Goal: Communication & Community: Answer question/provide support

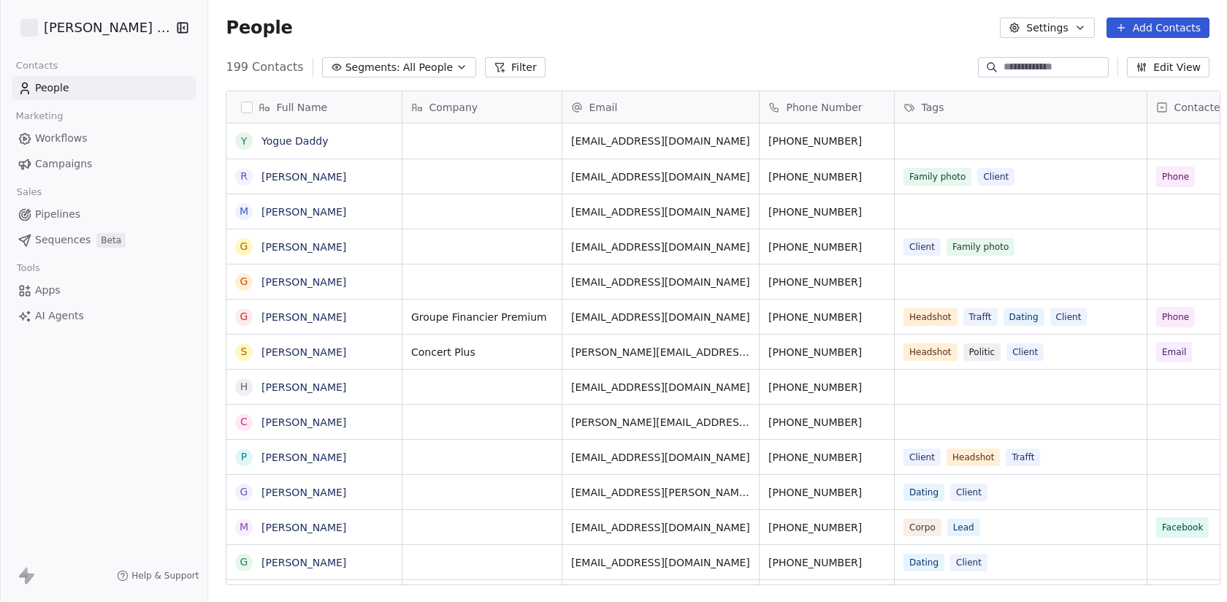
scroll to position [530, 1030]
click at [494, 72] on icon at bounding box center [500, 67] width 12 height 12
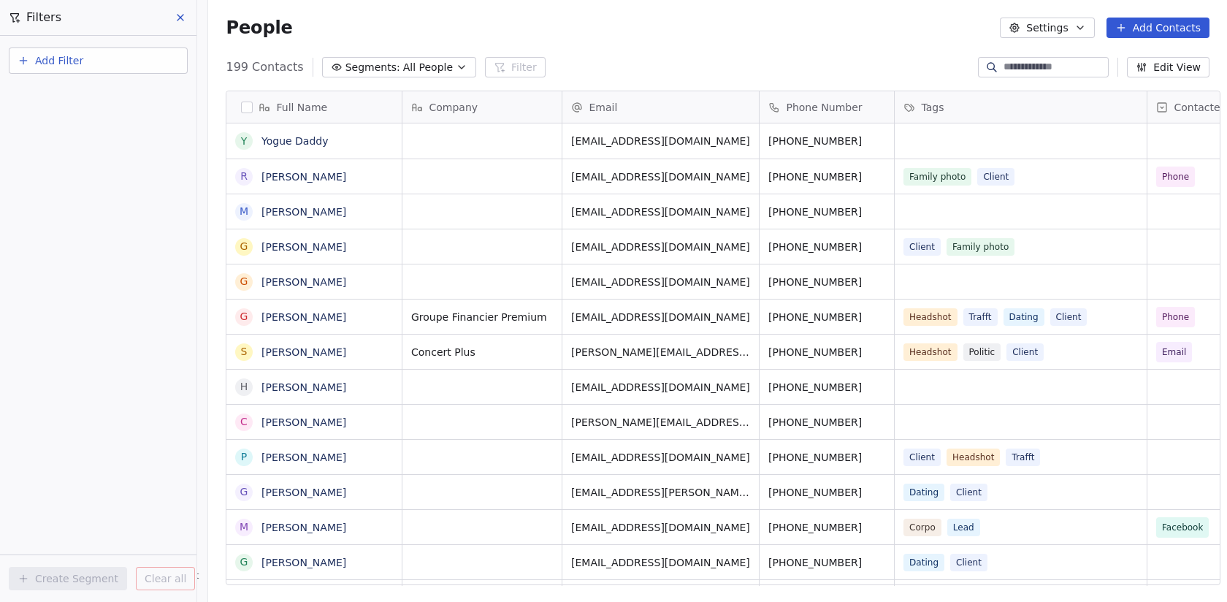
click at [185, 61] on button "Add Filter" at bounding box center [98, 60] width 179 height 26
click at [132, 126] on div "Contact activity" at bounding box center [98, 118] width 148 height 15
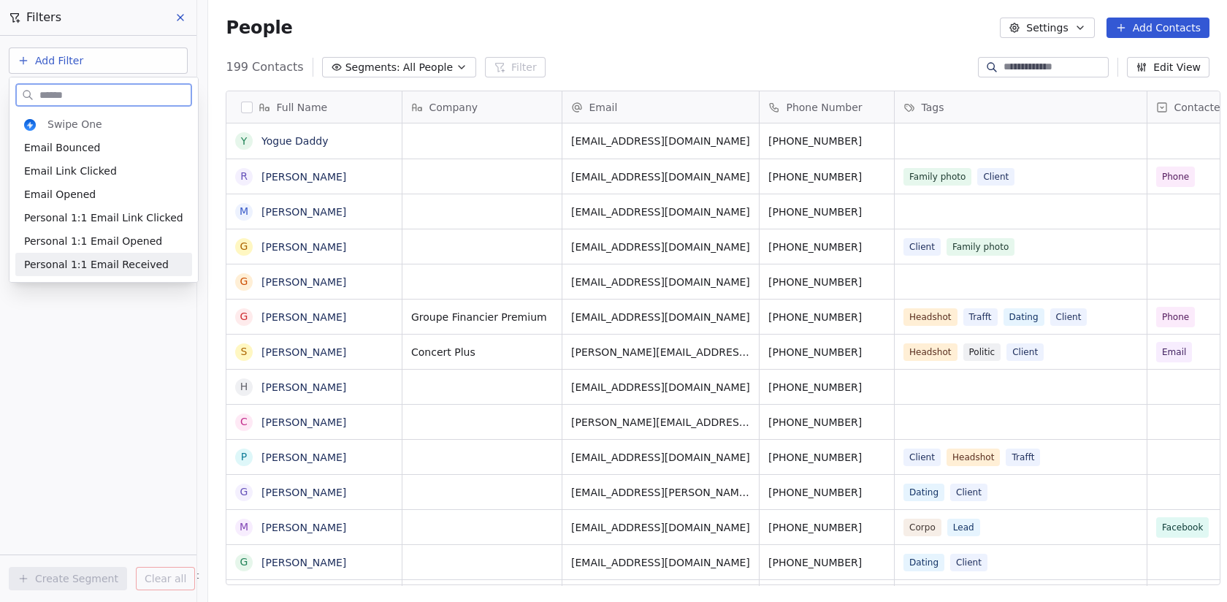
click at [129, 263] on span "Personal 1:1 Email Received" at bounding box center [96, 264] width 145 height 15
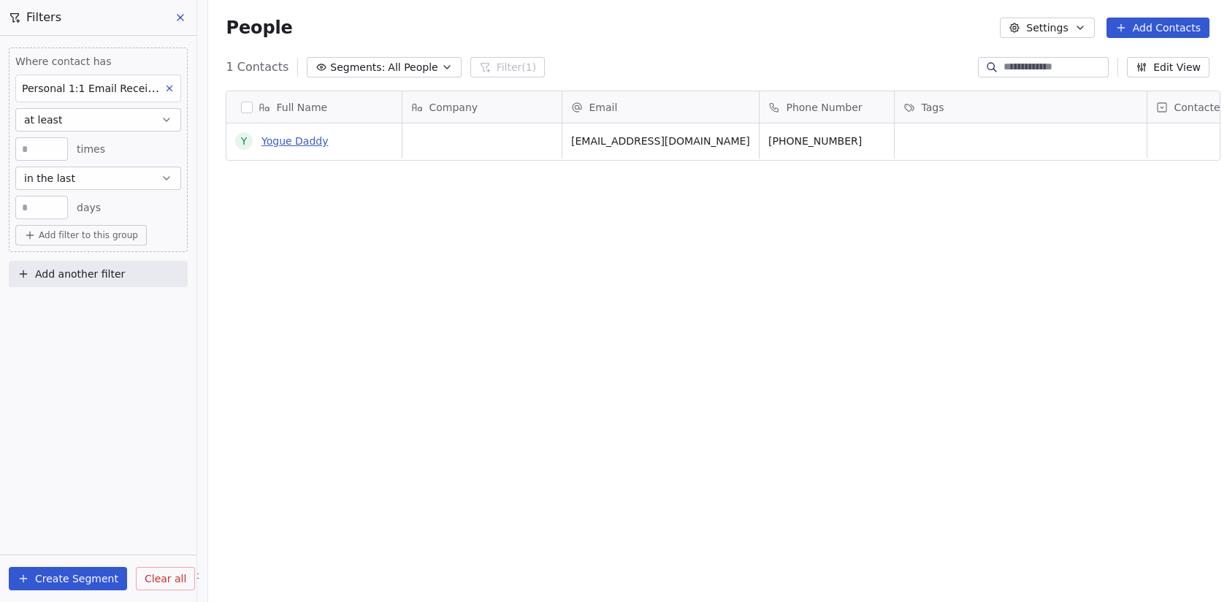
click at [275, 141] on link "Yogue Daddy" at bounding box center [295, 141] width 67 height 12
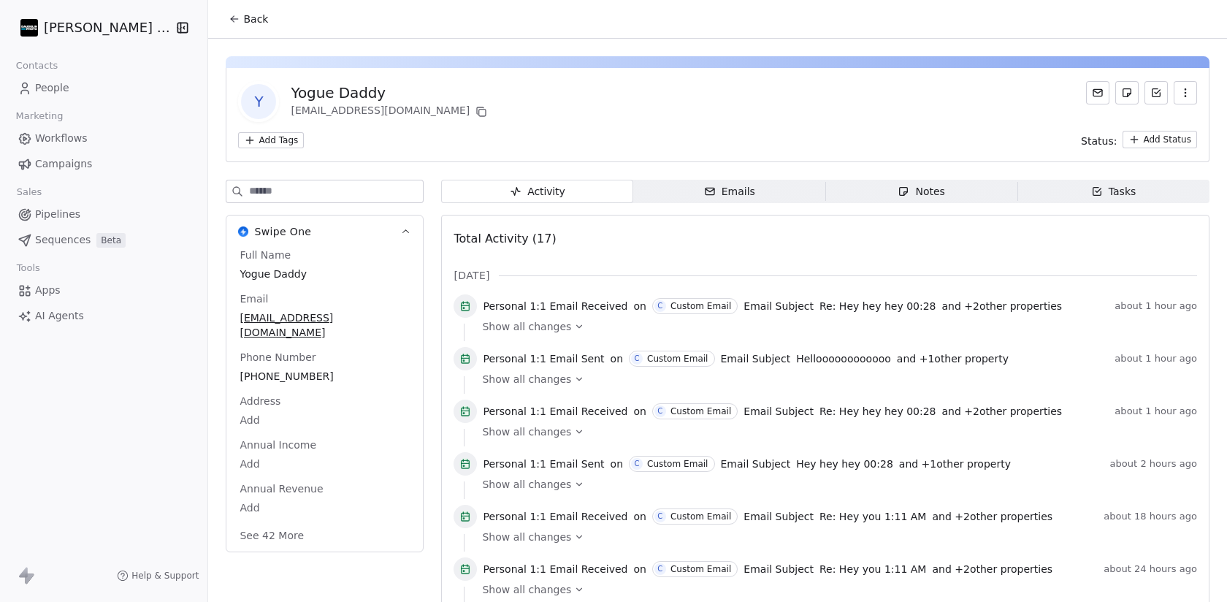
click at [555, 329] on div "Show all changes" at bounding box center [834, 326] width 705 height 15
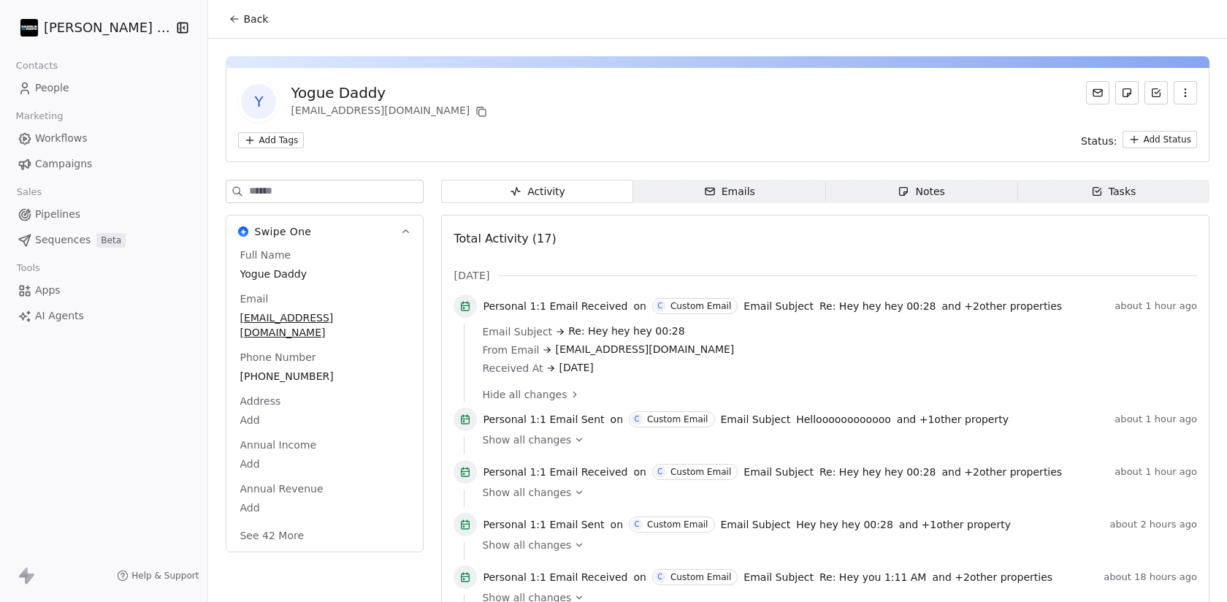
click at [717, 197] on div "Emails" at bounding box center [729, 191] width 51 height 15
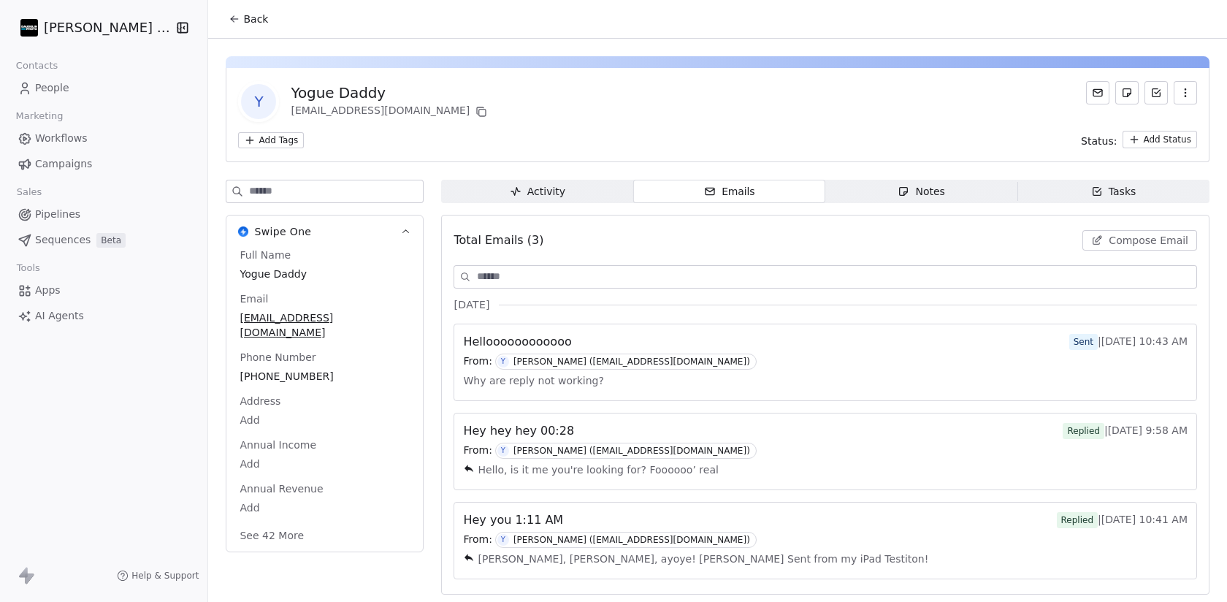
click at [748, 357] on div "From: Y [PERSON_NAME] ([EMAIL_ADDRESS][DOMAIN_NAME])" at bounding box center [825, 362] width 725 height 16
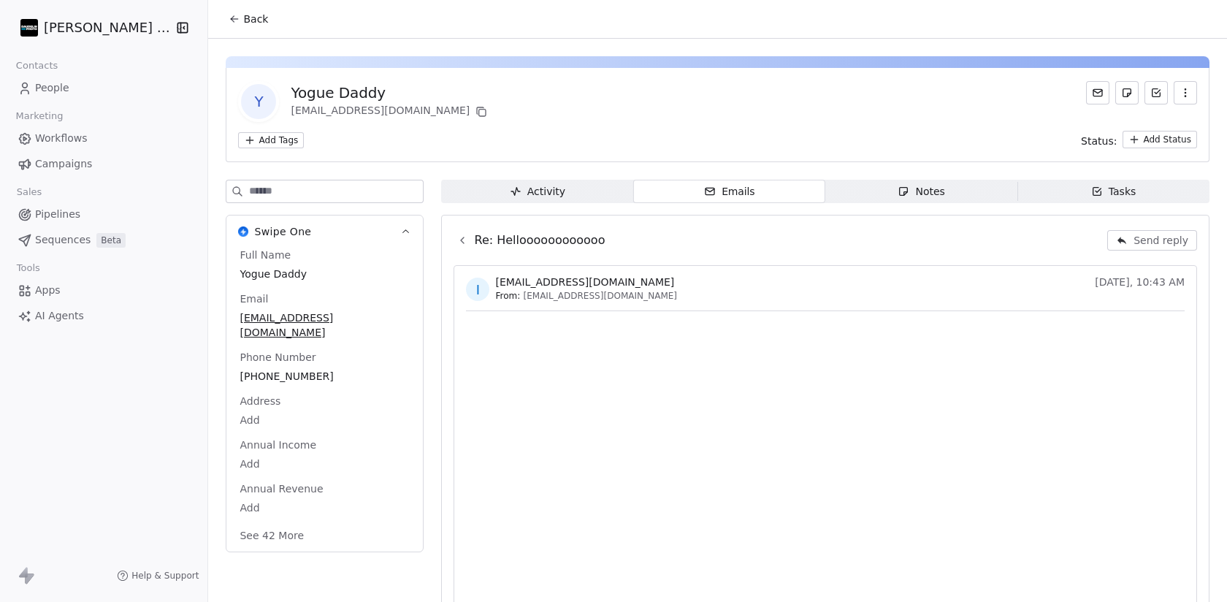
click at [1135, 241] on button "Send reply" at bounding box center [1153, 240] width 90 height 20
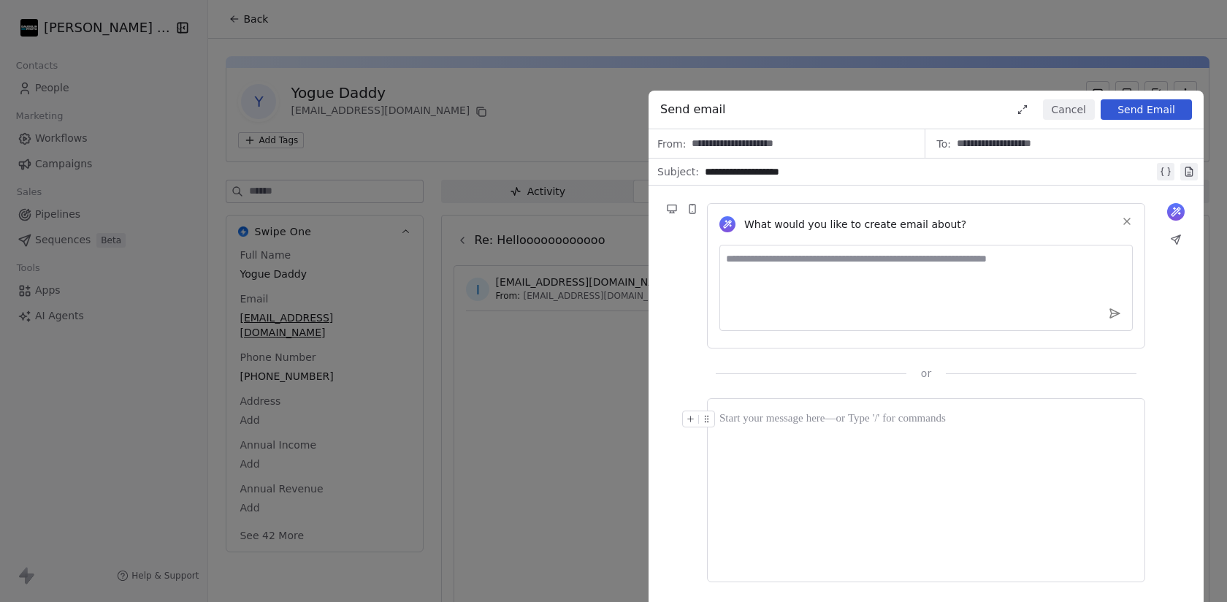
click at [884, 178] on div "**********" at bounding box center [929, 172] width 449 height 18
click at [943, 436] on div at bounding box center [926, 490] width 413 height 159
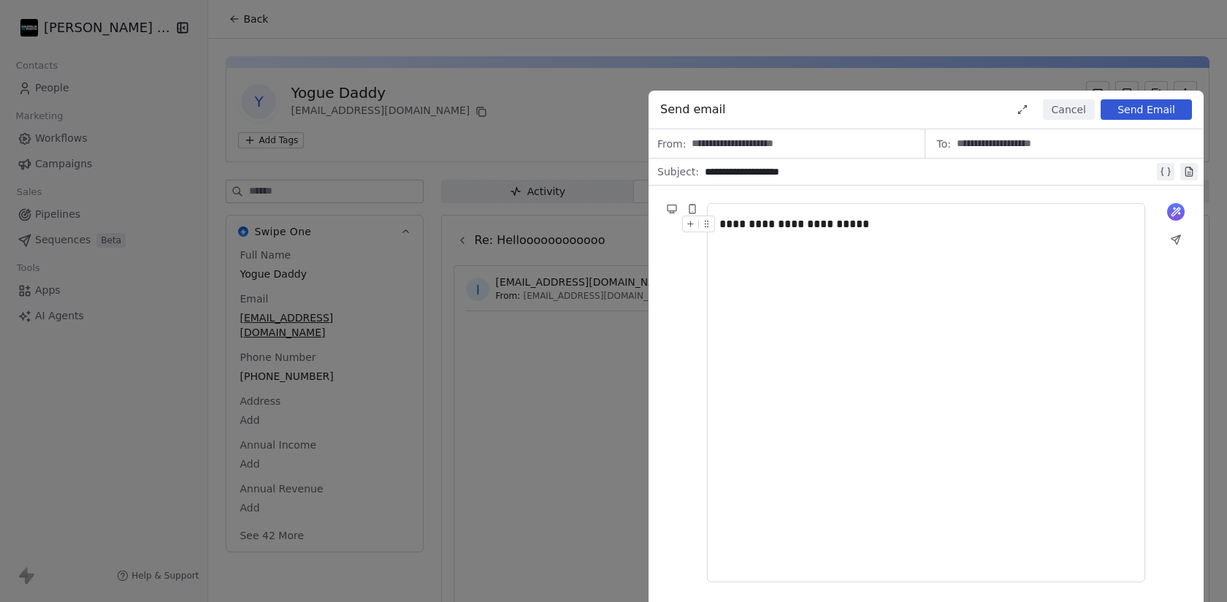
click at [1152, 108] on button "Send Email" at bounding box center [1146, 109] width 91 height 20
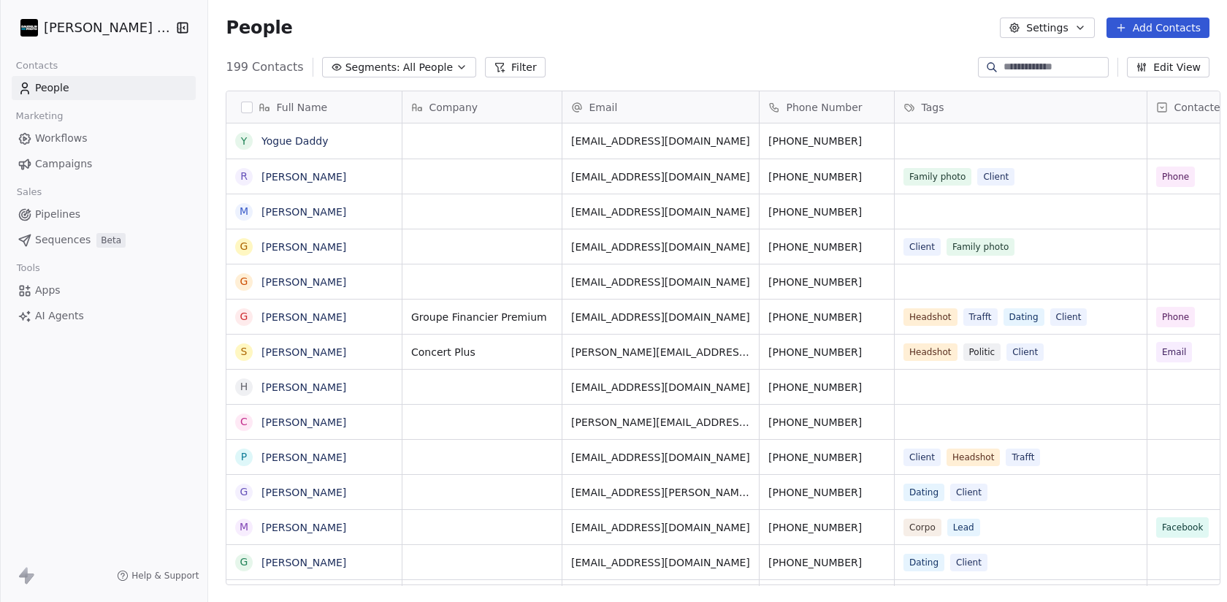
scroll to position [530, 1030]
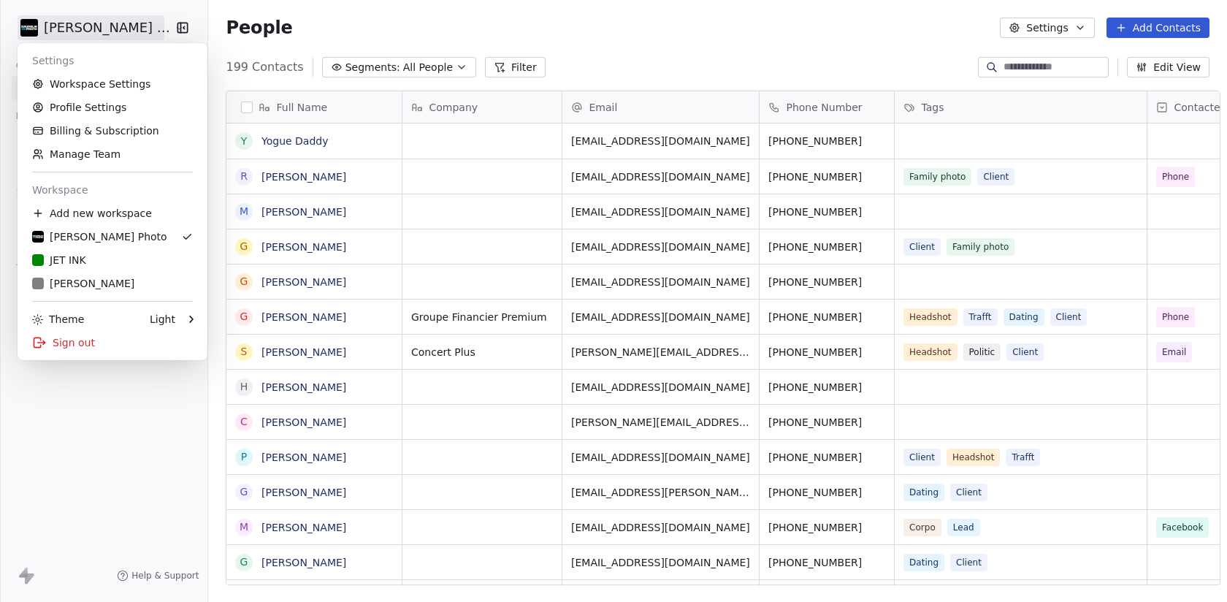
click at [112, 26] on html "Daudelin Photo Contacts People Marketing Workflows Campaigns Sales Pipelines Se…" at bounding box center [613, 301] width 1227 height 602
click at [88, 350] on div "Sign out" at bounding box center [112, 342] width 178 height 23
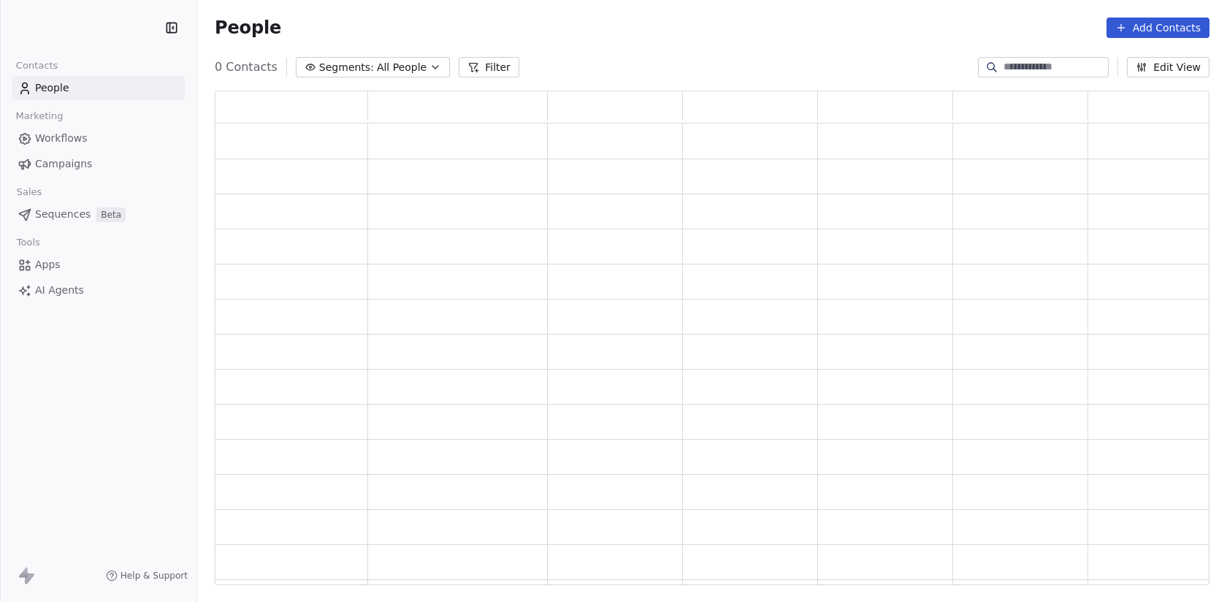
scroll to position [495, 995]
